Goal: Register for event/course

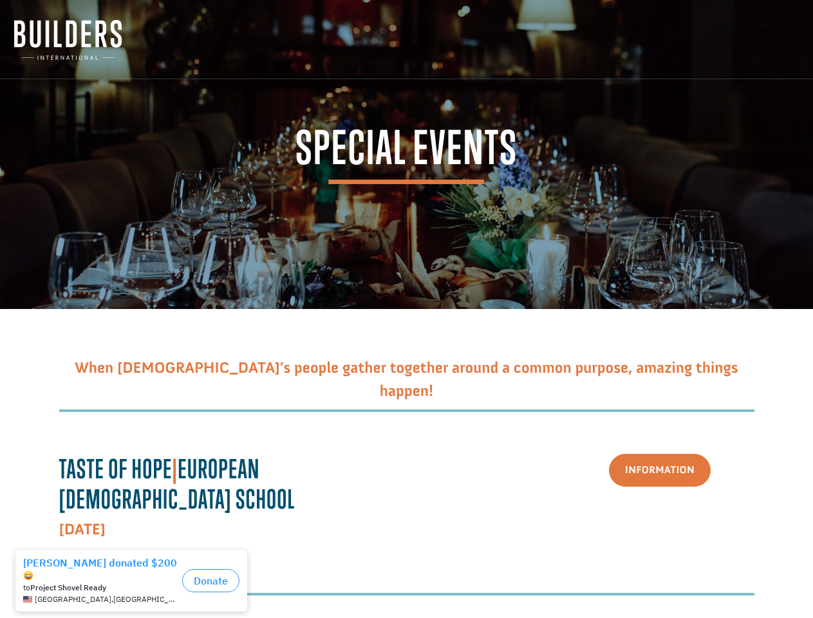
click at [135, 582] on div "to Project Shovel Ready [GEOGRAPHIC_DATA] , [GEOGRAPHIC_DATA]" at bounding box center [100, 593] width 154 height 23
click at [211, 574] on button "Donate" at bounding box center [210, 580] width 57 height 23
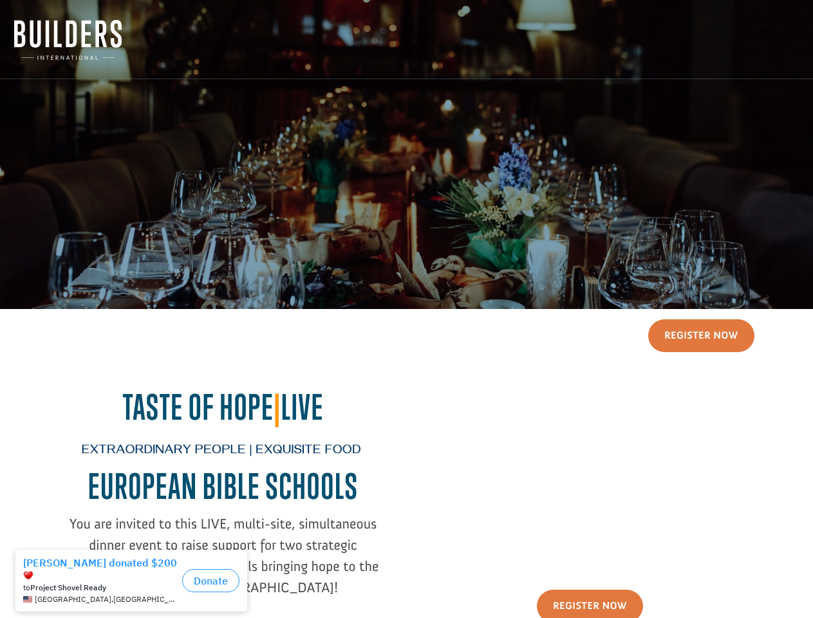
click at [406, 309] on div "Register Now Taste of Hope | Live Extraordinary People | Exquisite Food EUROPEA…" at bounding box center [406, 484] width 785 height 351
click at [135, 582] on div "to Project Shovel Ready [GEOGRAPHIC_DATA] , [GEOGRAPHIC_DATA]" at bounding box center [100, 593] width 154 height 23
click at [211, 574] on button "Donate" at bounding box center [210, 580] width 57 height 23
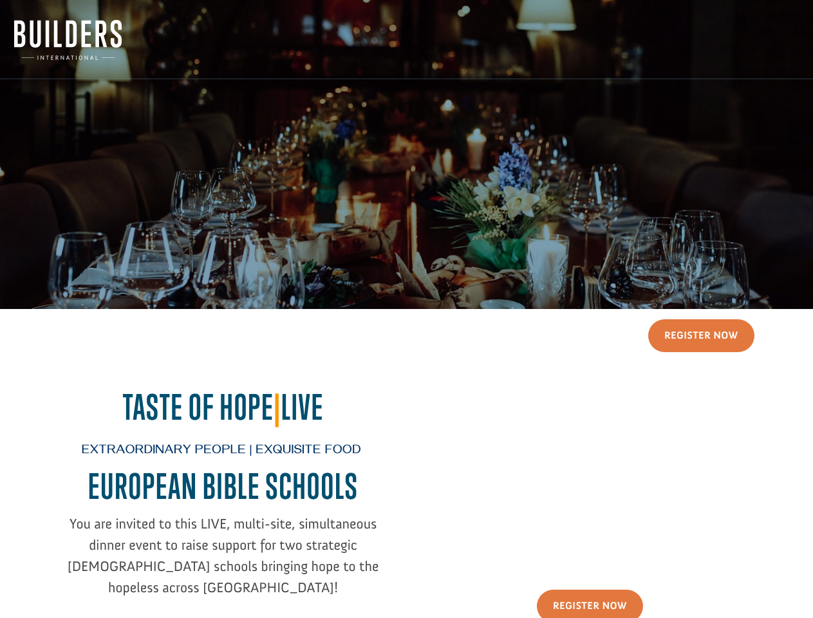
click at [406, 309] on div "Register Now Taste of Hope | Live Extraordinary People | Exquisite Food EUROPEA…" at bounding box center [406, 484] width 785 height 351
